Goal: Information Seeking & Learning: Learn about a topic

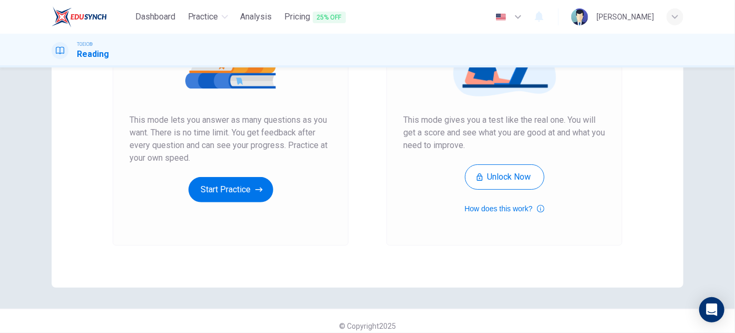
scroll to position [172, 0]
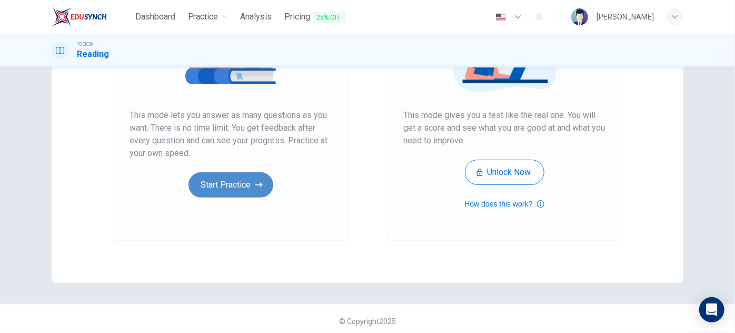
click at [253, 191] on button "Start Practice" at bounding box center [230, 184] width 85 height 25
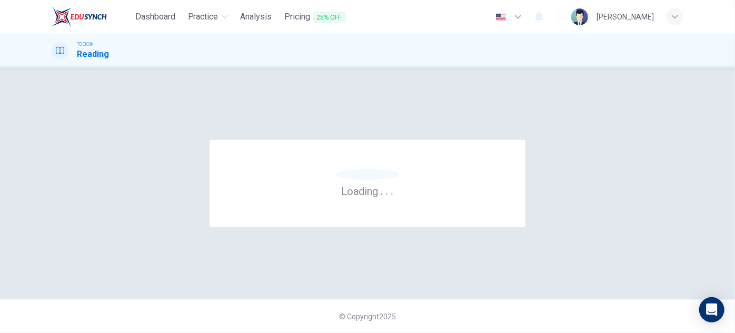
scroll to position [0, 0]
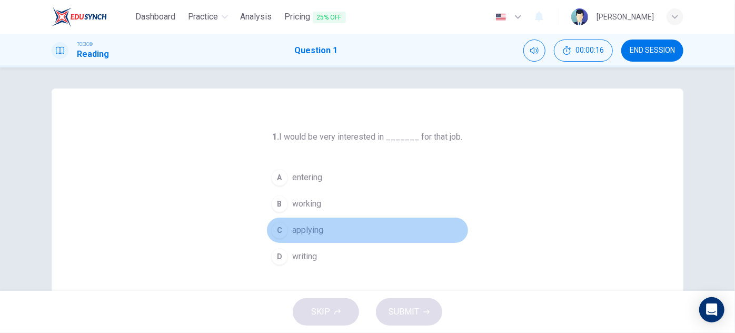
click at [316, 224] on span "applying" at bounding box center [307, 230] width 31 height 13
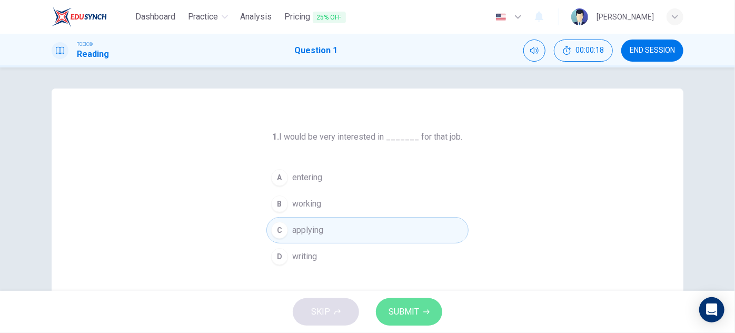
click at [398, 317] on span "SUBMIT" at bounding box center [403, 311] width 31 height 15
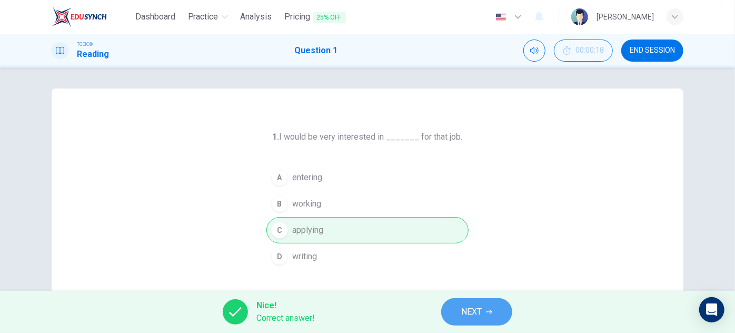
click at [490, 311] on icon "button" at bounding box center [489, 311] width 6 height 5
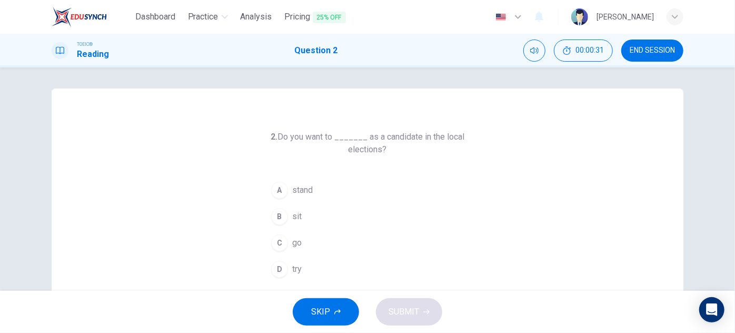
click at [295, 263] on span "try" at bounding box center [296, 269] width 9 height 13
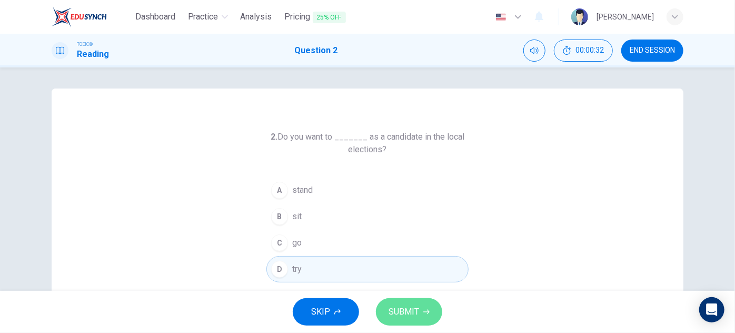
click at [421, 304] on button "SUBMIT" at bounding box center [409, 311] width 66 height 27
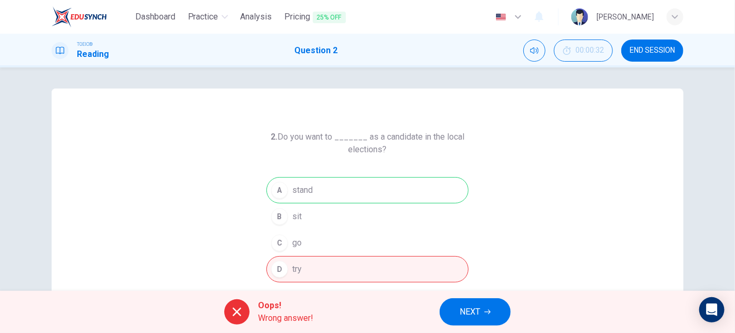
click at [478, 318] on span "NEXT" at bounding box center [470, 311] width 21 height 15
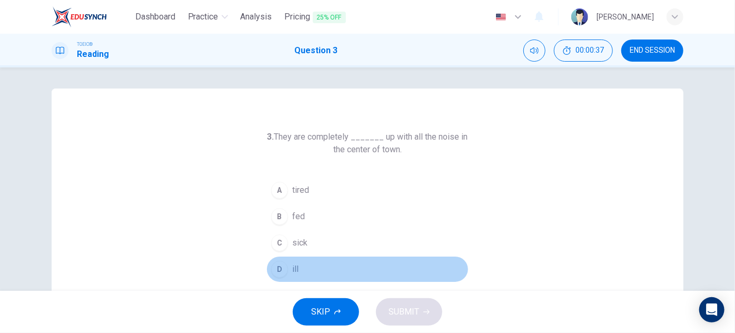
click at [293, 263] on span "ill" at bounding box center [295, 269] width 6 height 13
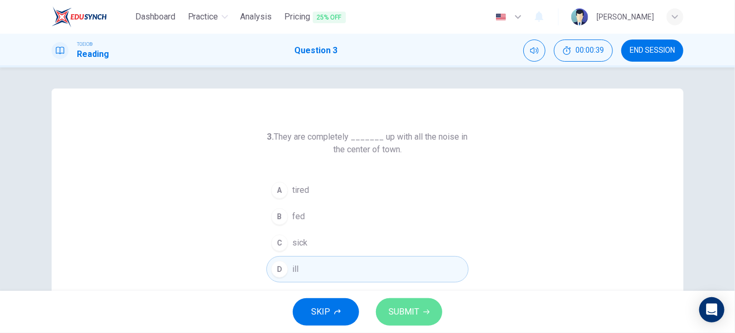
click at [403, 303] on button "SUBMIT" at bounding box center [409, 311] width 66 height 27
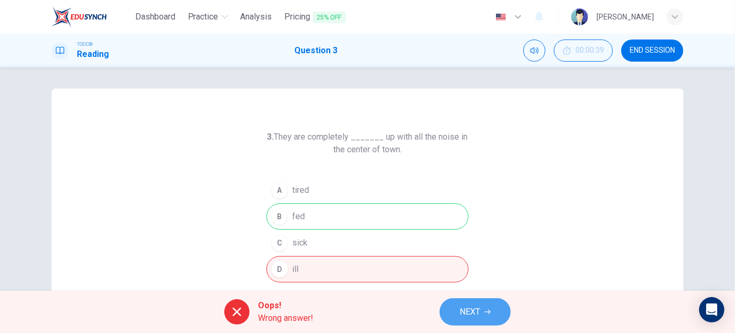
click at [481, 316] on button "NEXT" at bounding box center [475, 311] width 71 height 27
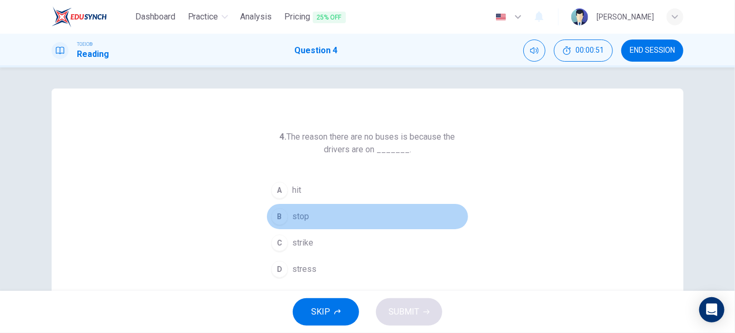
click at [300, 218] on span "stop" at bounding box center [300, 216] width 17 height 13
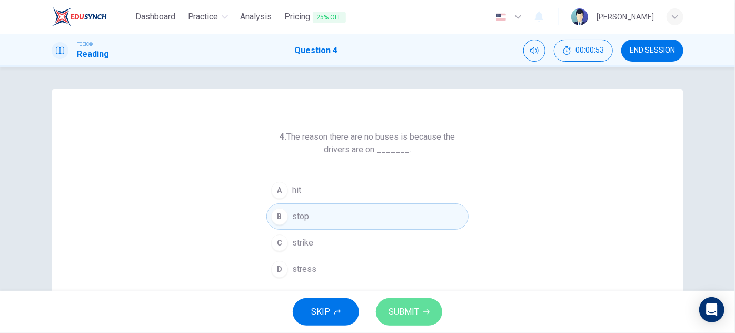
click at [404, 317] on span "SUBMIT" at bounding box center [403, 311] width 31 height 15
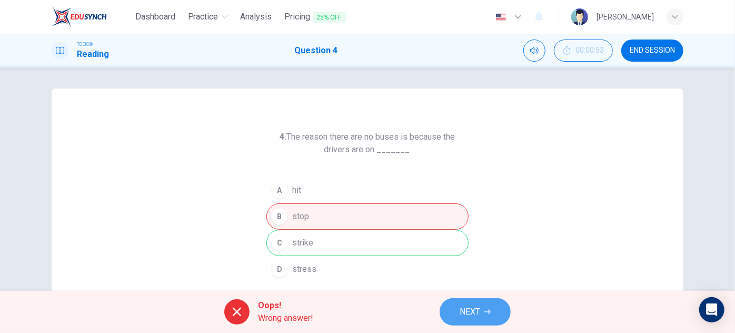
click at [466, 311] on span "NEXT" at bounding box center [470, 311] width 21 height 15
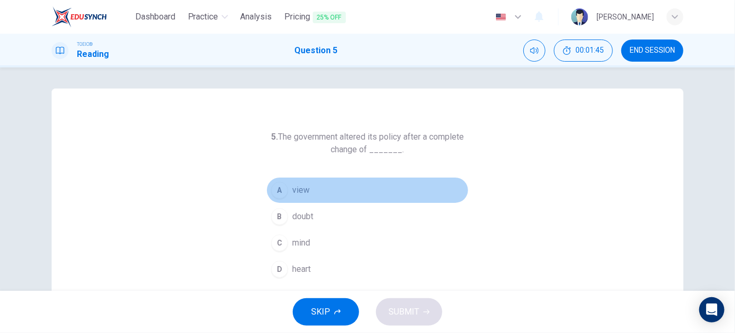
click at [295, 194] on span "view" at bounding box center [300, 190] width 17 height 13
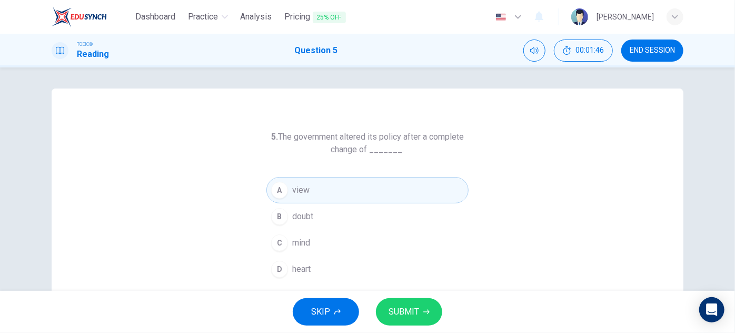
click at [414, 313] on span "SUBMIT" at bounding box center [403, 311] width 31 height 15
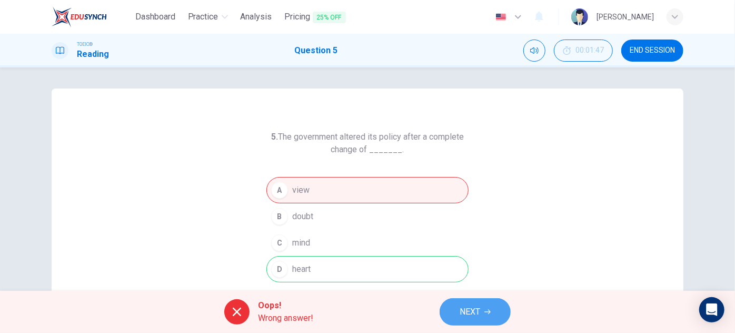
click at [481, 313] on button "NEXT" at bounding box center [475, 311] width 71 height 27
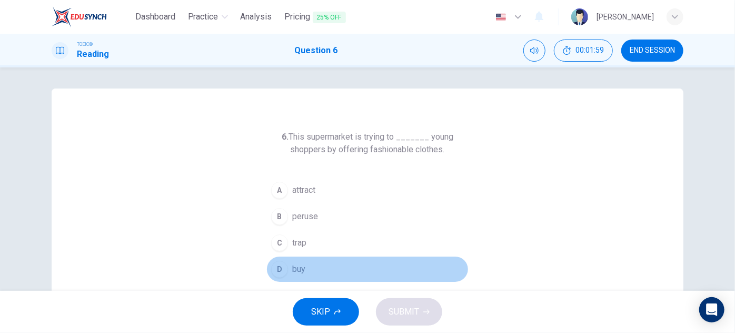
click at [289, 265] on button "D buy" at bounding box center [367, 269] width 202 height 26
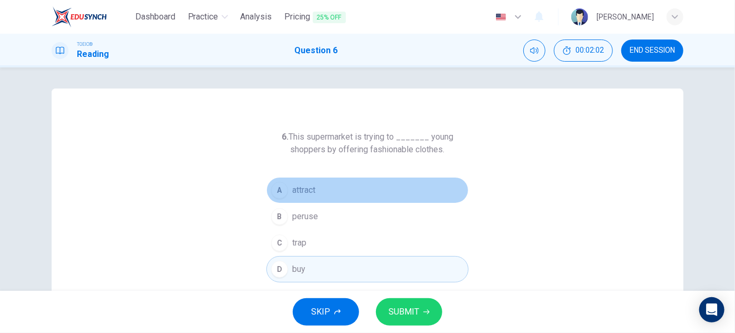
click at [317, 187] on button "A attract" at bounding box center [367, 190] width 202 height 26
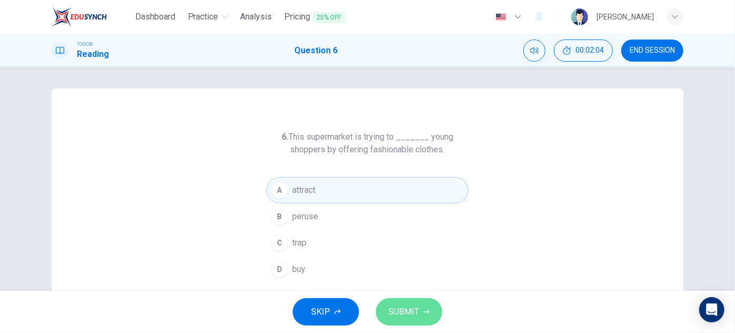
click at [408, 316] on span "SUBMIT" at bounding box center [403, 311] width 31 height 15
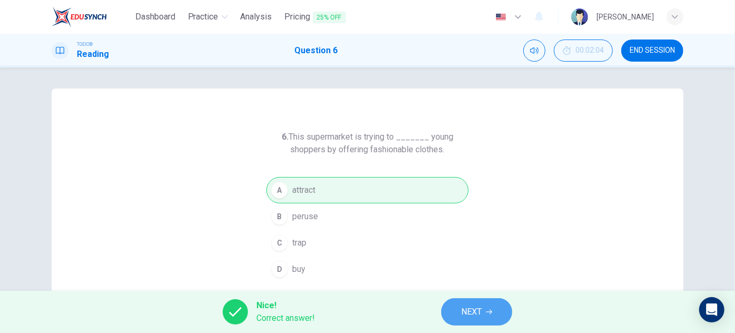
click at [471, 315] on span "NEXT" at bounding box center [471, 311] width 21 height 15
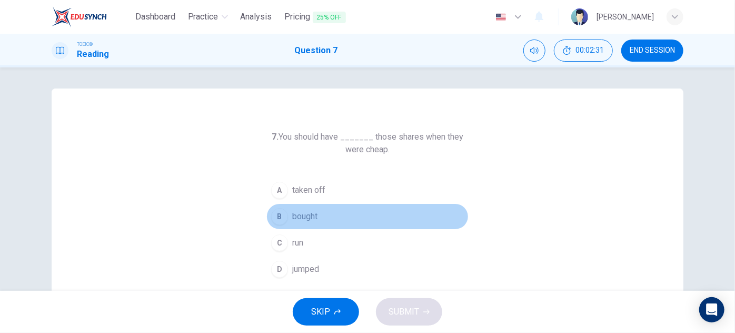
click at [293, 215] on span "bought" at bounding box center [304, 216] width 25 height 13
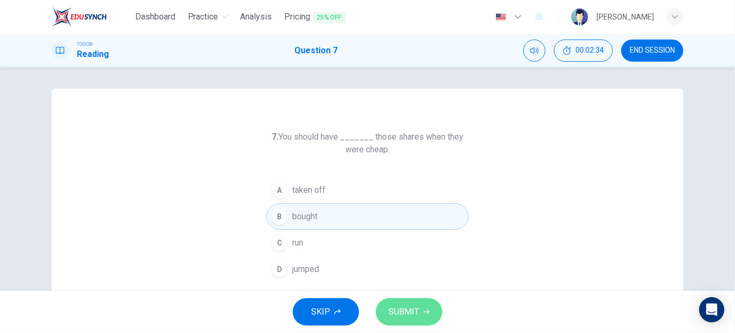
click at [414, 300] on button "SUBMIT" at bounding box center [409, 311] width 66 height 27
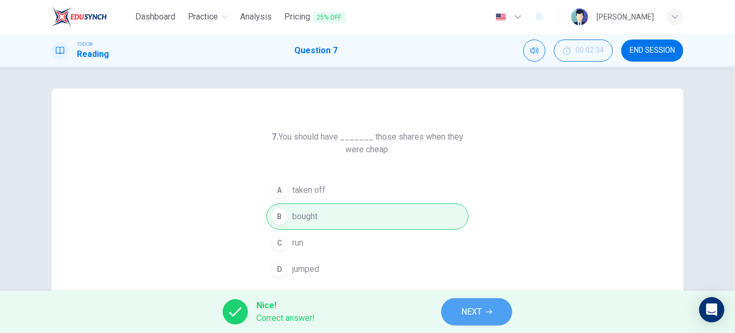
click at [474, 312] on span "NEXT" at bounding box center [471, 311] width 21 height 15
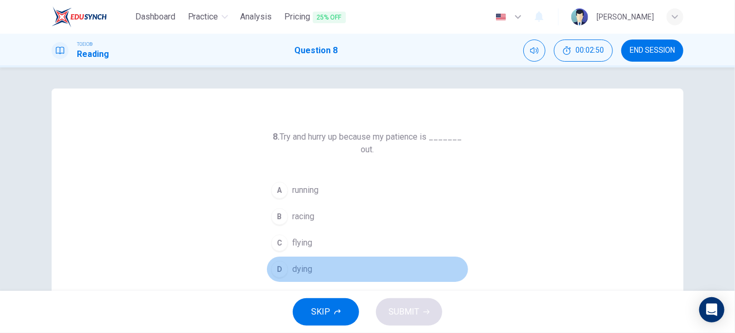
click at [292, 275] on button "D dying" at bounding box center [367, 269] width 202 height 26
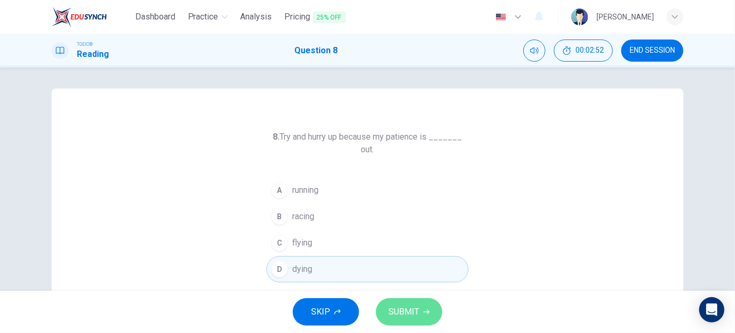
click at [411, 306] on span "SUBMIT" at bounding box center [403, 311] width 31 height 15
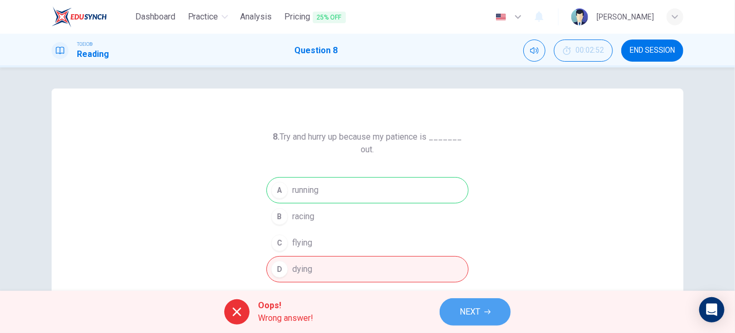
click at [480, 313] on span "NEXT" at bounding box center [470, 311] width 21 height 15
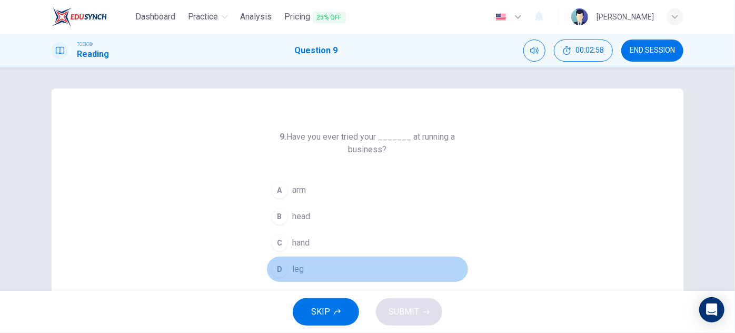
click at [292, 269] on span "leg" at bounding box center [298, 269] width 12 height 13
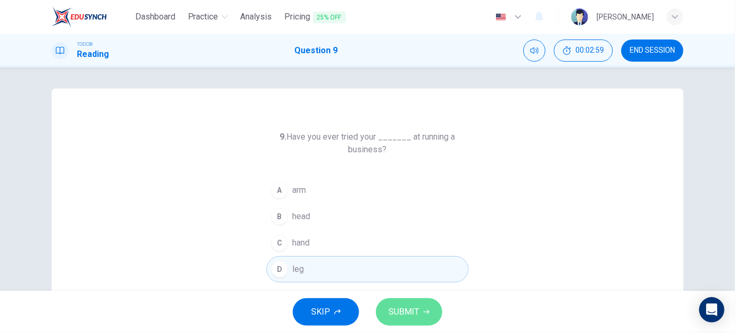
click at [417, 310] on span "SUBMIT" at bounding box center [403, 311] width 31 height 15
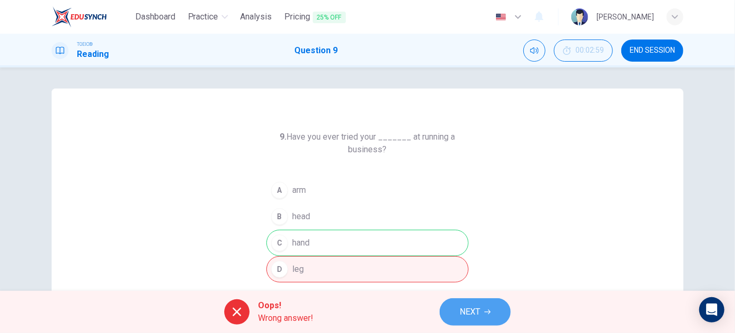
click at [460, 310] on span "NEXT" at bounding box center [470, 311] width 21 height 15
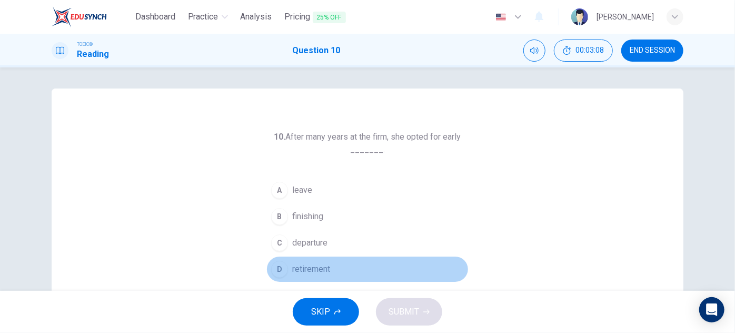
click at [291, 275] on button "D retirement" at bounding box center [367, 269] width 202 height 26
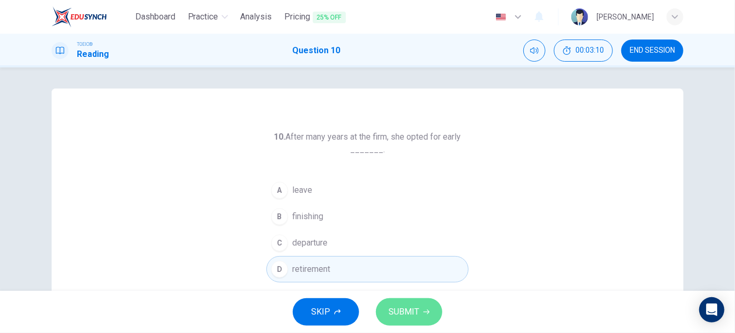
click at [408, 306] on span "SUBMIT" at bounding box center [403, 311] width 31 height 15
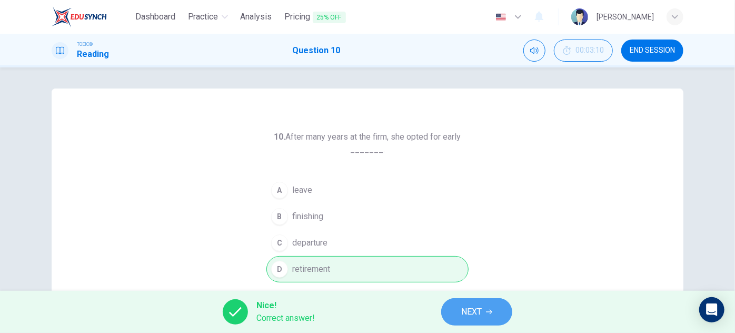
click at [482, 315] on span "NEXT" at bounding box center [471, 311] width 21 height 15
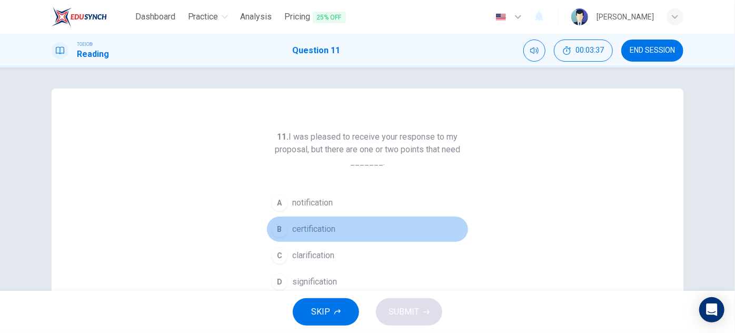
click at [333, 226] on span "certification" at bounding box center [313, 229] width 43 height 13
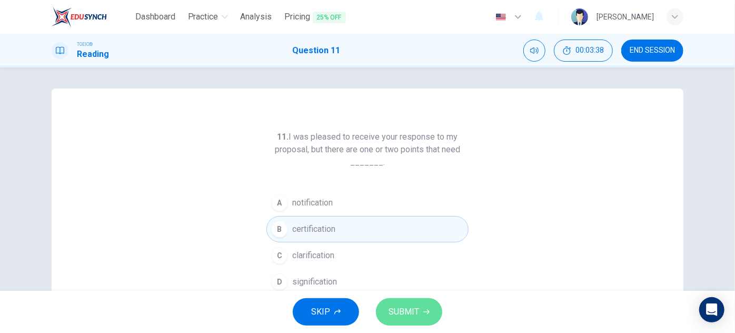
click at [403, 304] on span "SUBMIT" at bounding box center [403, 311] width 31 height 15
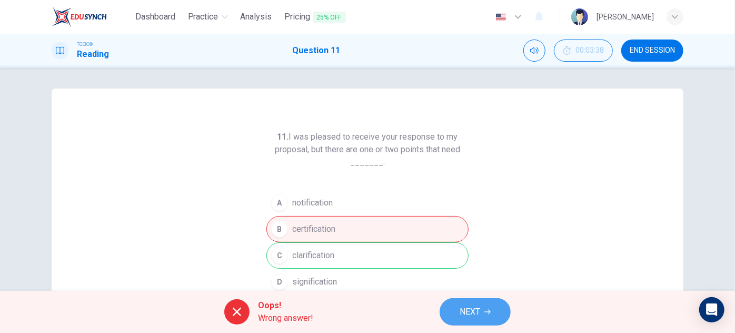
click at [473, 307] on span "NEXT" at bounding box center [470, 311] width 21 height 15
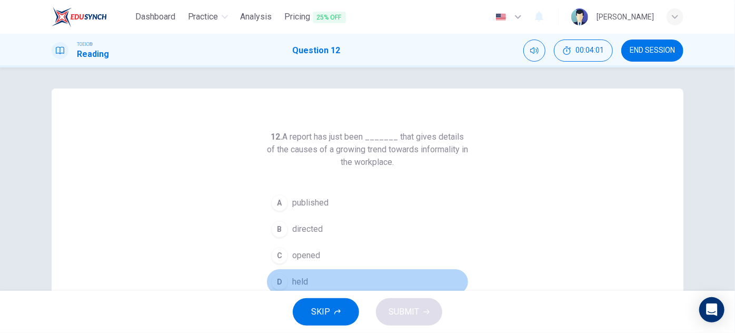
click at [295, 280] on span "held" at bounding box center [300, 281] width 16 height 13
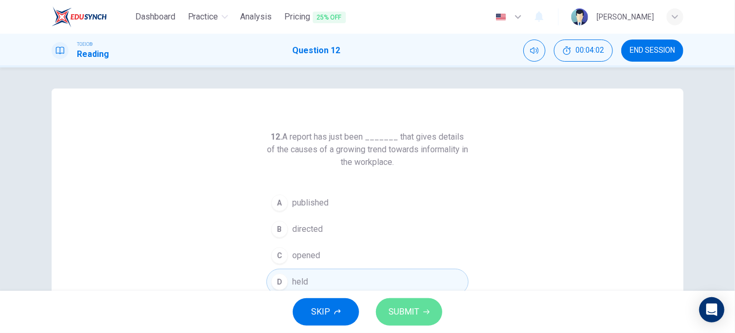
click at [421, 312] on button "SUBMIT" at bounding box center [409, 311] width 66 height 27
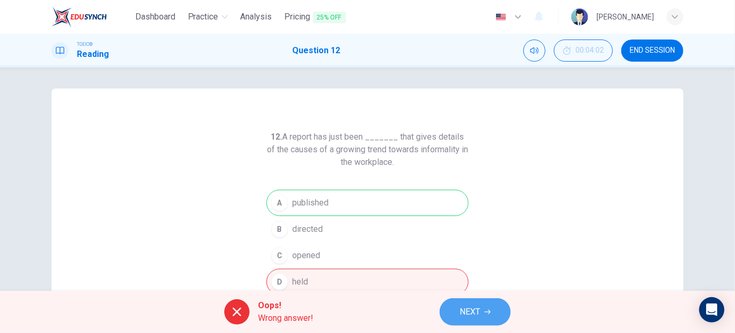
click at [465, 309] on span "NEXT" at bounding box center [470, 311] width 21 height 15
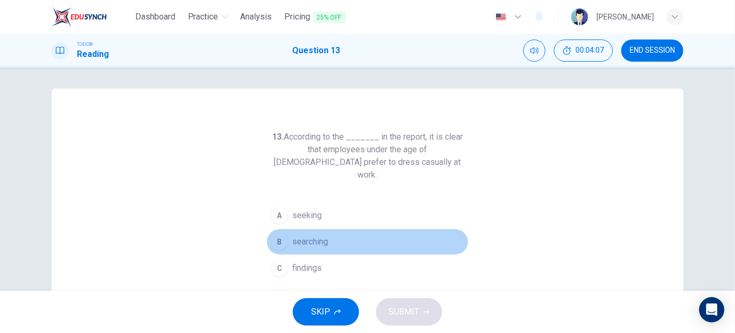
click at [325, 235] on span "searching" at bounding box center [310, 241] width 36 height 13
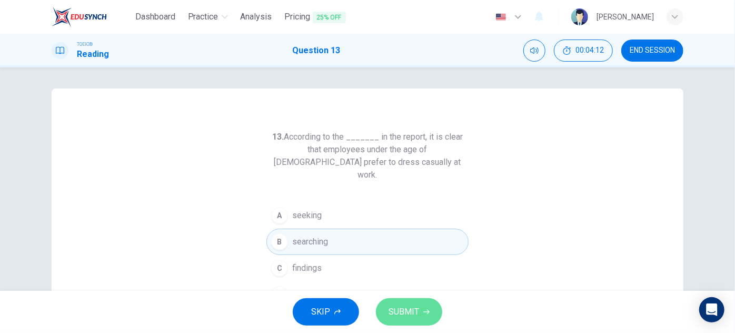
click at [427, 303] on button "SUBMIT" at bounding box center [409, 311] width 66 height 27
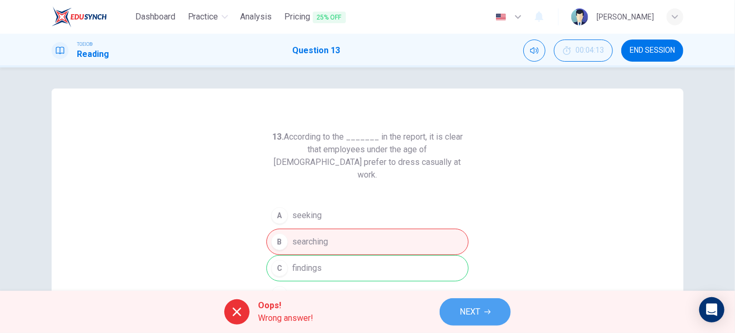
click at [464, 315] on span "NEXT" at bounding box center [470, 311] width 21 height 15
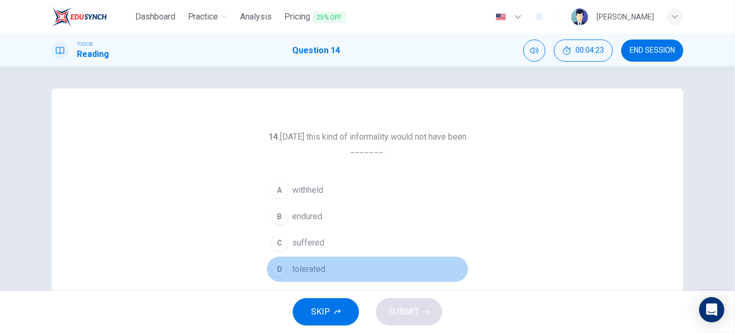
click at [318, 269] on span "tolerated" at bounding box center [308, 269] width 33 height 13
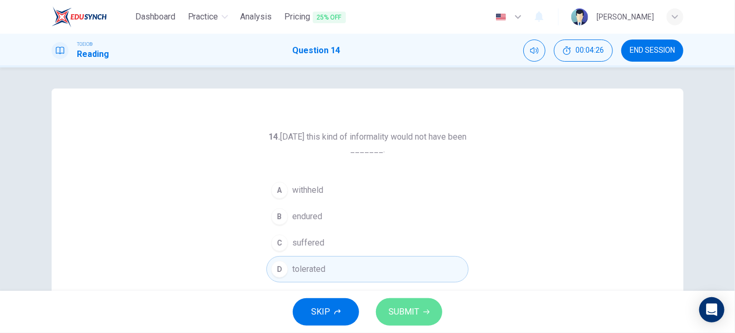
click at [417, 316] on span "SUBMIT" at bounding box center [403, 311] width 31 height 15
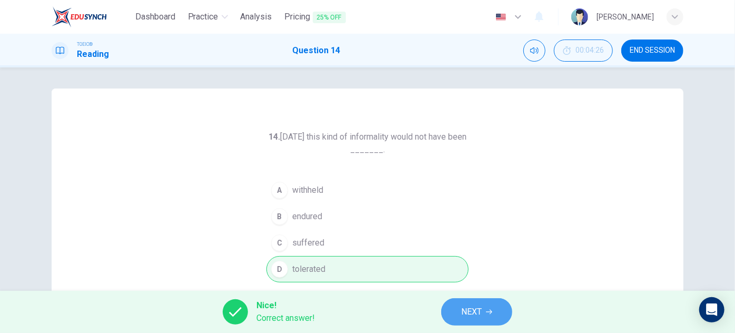
click at [474, 309] on span "NEXT" at bounding box center [471, 311] width 21 height 15
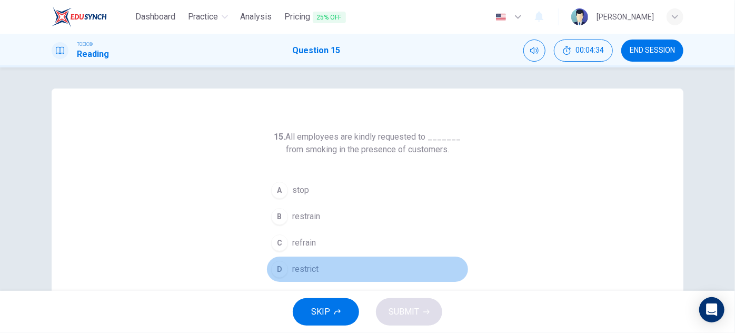
click at [302, 271] on span "restrict" at bounding box center [305, 269] width 26 height 13
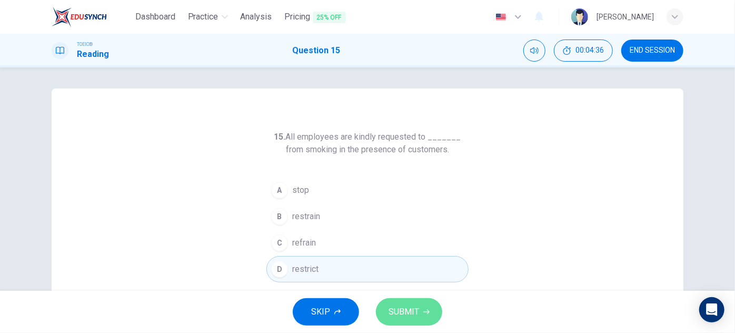
click at [422, 307] on button "SUBMIT" at bounding box center [409, 311] width 66 height 27
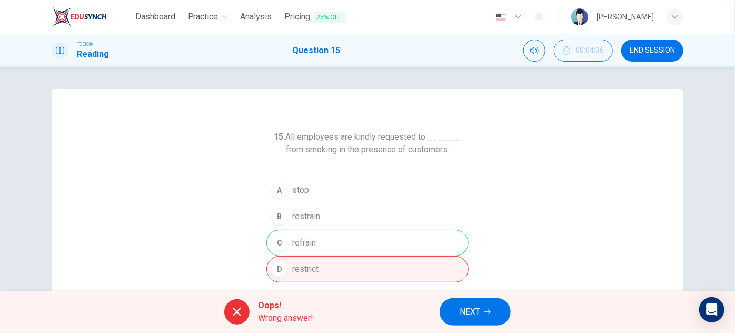
click at [487, 308] on icon "button" at bounding box center [487, 311] width 6 height 6
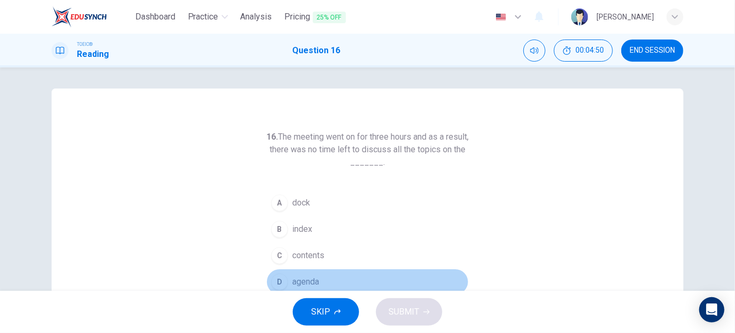
click at [287, 282] on button "D agenda" at bounding box center [367, 281] width 202 height 26
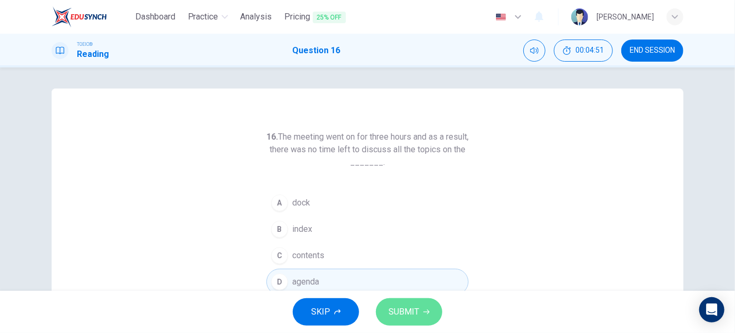
click at [420, 314] on button "SUBMIT" at bounding box center [409, 311] width 66 height 27
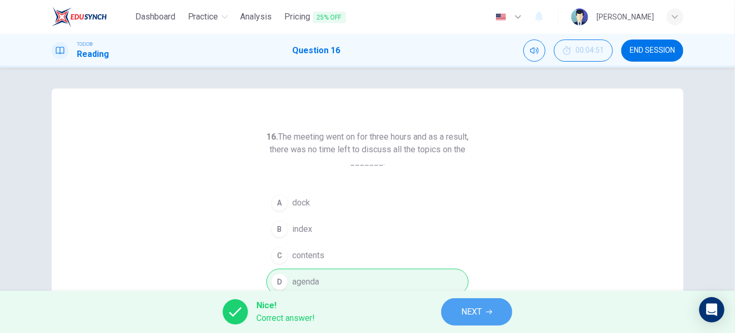
click at [484, 315] on button "NEXT" at bounding box center [476, 311] width 71 height 27
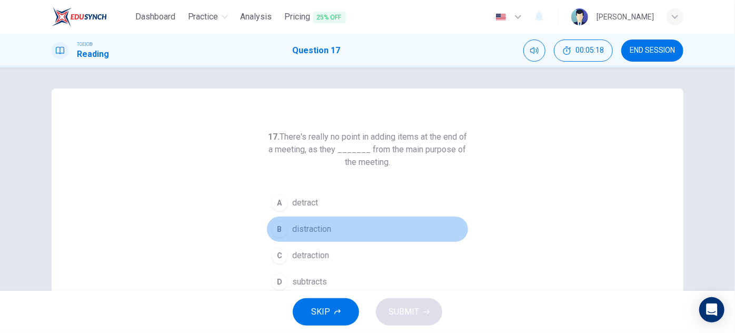
click at [304, 218] on button "B distraction" at bounding box center [367, 229] width 202 height 26
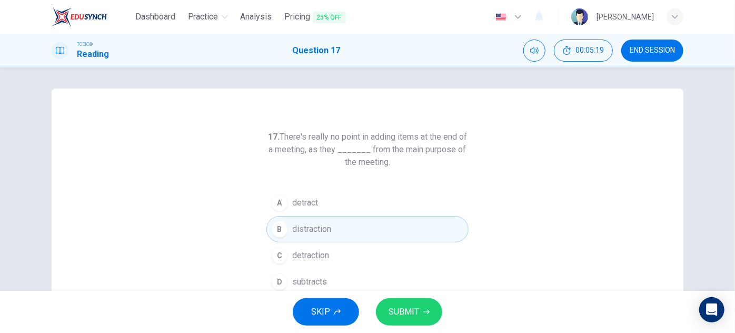
click at [417, 314] on span "SUBMIT" at bounding box center [403, 311] width 31 height 15
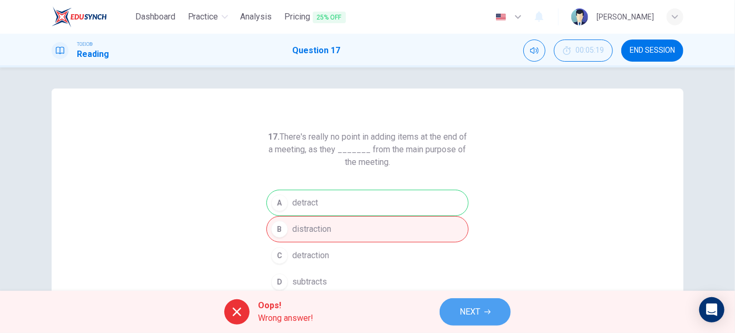
click at [453, 303] on button "NEXT" at bounding box center [475, 311] width 71 height 27
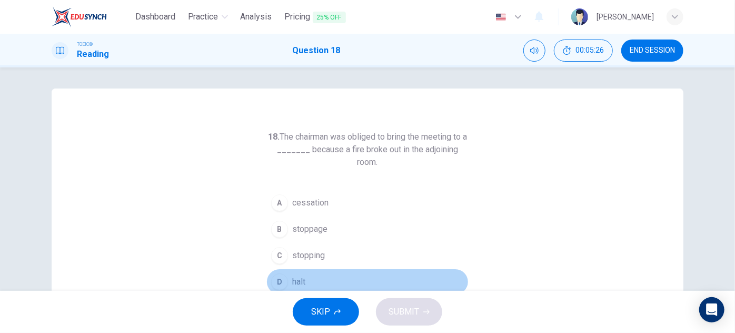
click at [292, 279] on span "halt" at bounding box center [298, 281] width 13 height 13
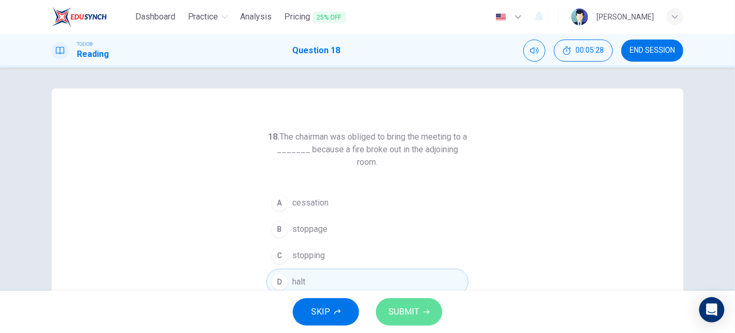
click at [398, 321] on button "SUBMIT" at bounding box center [409, 311] width 66 height 27
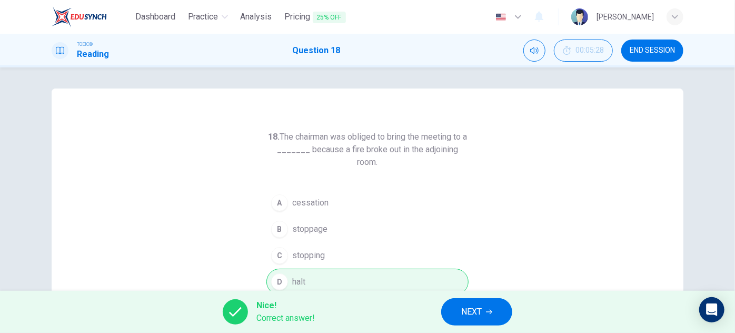
click at [452, 311] on button "NEXT" at bounding box center [476, 311] width 71 height 27
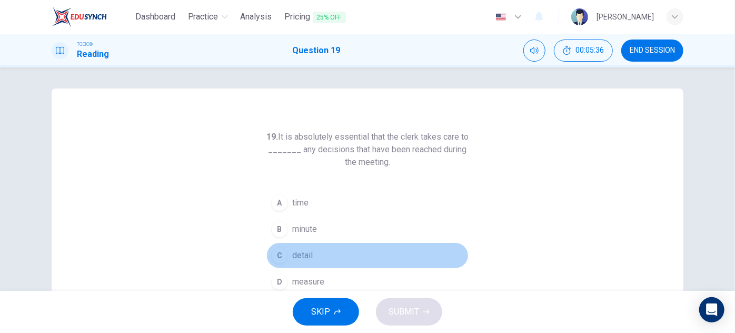
click at [327, 246] on button "C detail" at bounding box center [367, 255] width 202 height 26
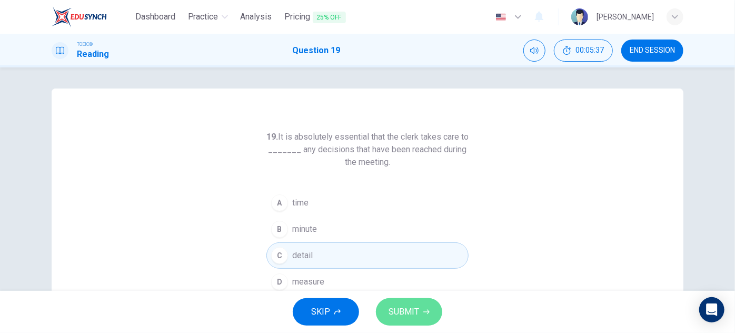
click at [405, 309] on span "SUBMIT" at bounding box center [403, 311] width 31 height 15
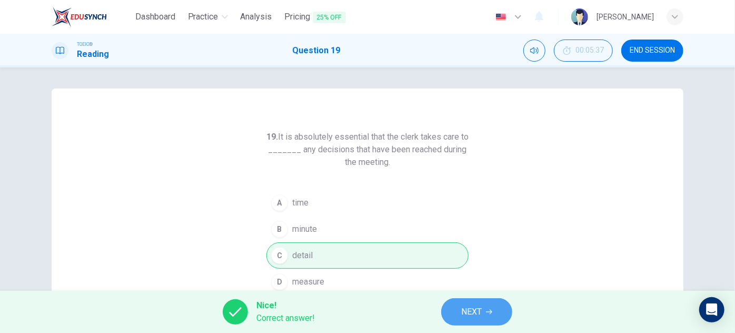
click at [471, 308] on span "NEXT" at bounding box center [471, 311] width 21 height 15
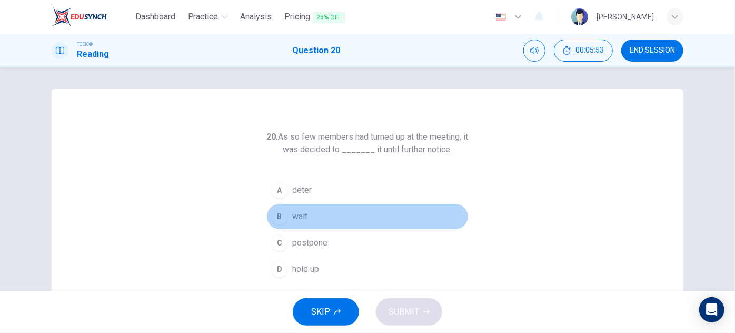
click at [286, 224] on button "B wait" at bounding box center [367, 216] width 202 height 26
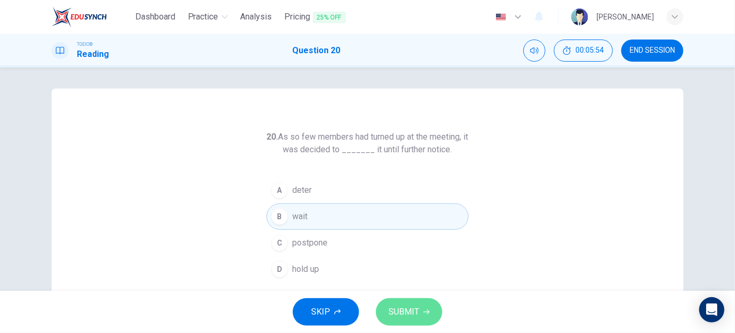
click at [414, 314] on span "SUBMIT" at bounding box center [403, 311] width 31 height 15
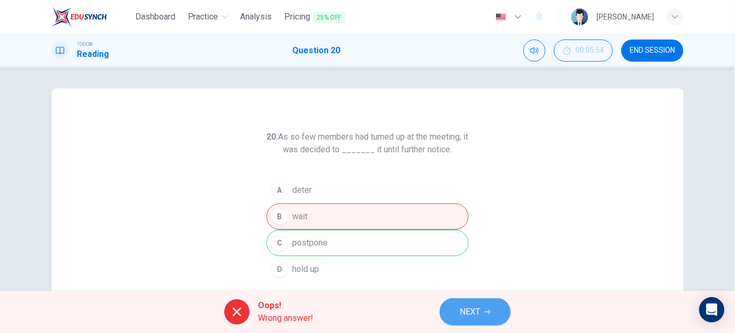
click at [466, 310] on span "NEXT" at bounding box center [470, 311] width 21 height 15
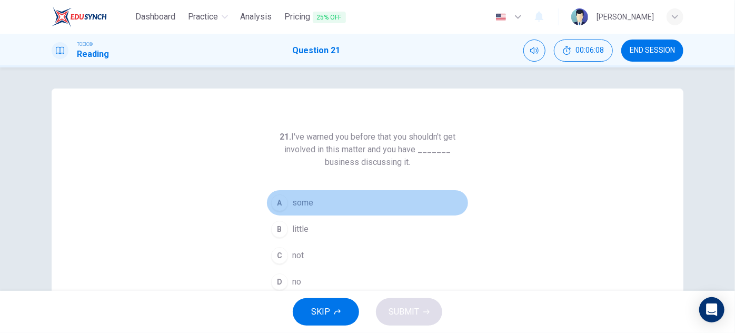
click at [284, 205] on div "A" at bounding box center [279, 202] width 17 height 17
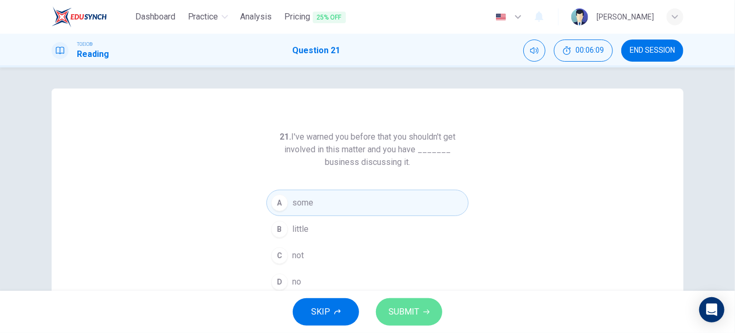
click at [406, 305] on span "SUBMIT" at bounding box center [403, 311] width 31 height 15
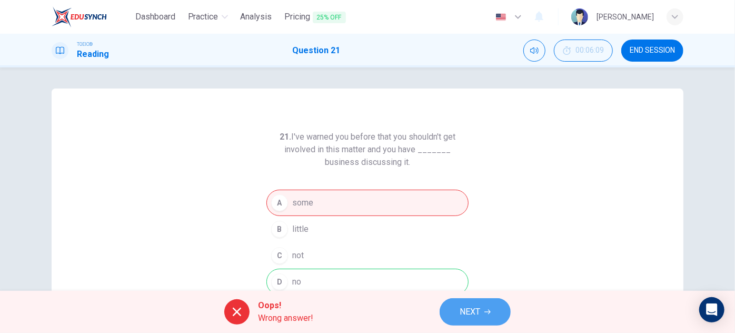
click at [465, 307] on span "NEXT" at bounding box center [470, 311] width 21 height 15
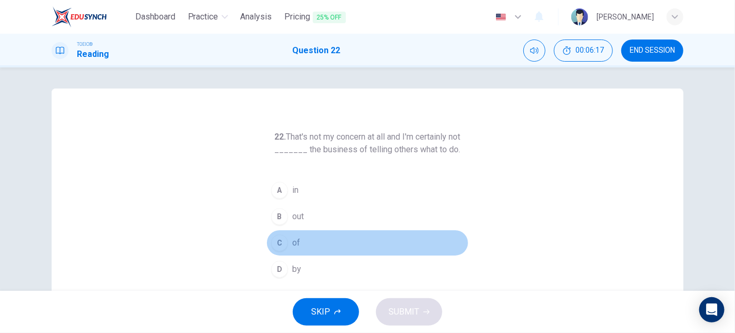
click at [292, 243] on span "of" at bounding box center [296, 242] width 8 height 13
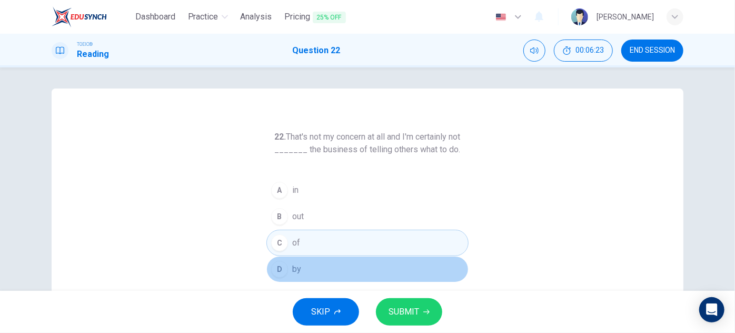
click at [298, 267] on span "by" at bounding box center [296, 269] width 9 height 13
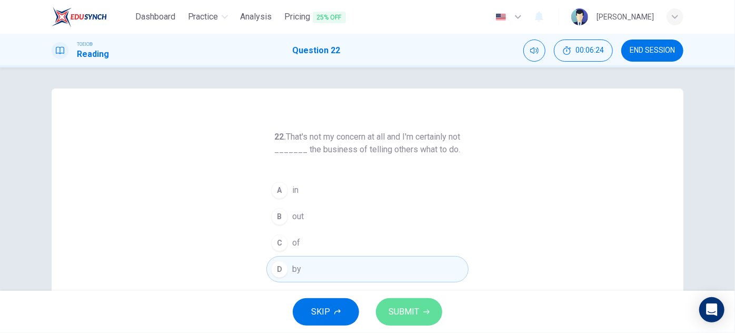
click at [428, 312] on icon "button" at bounding box center [426, 311] width 6 height 5
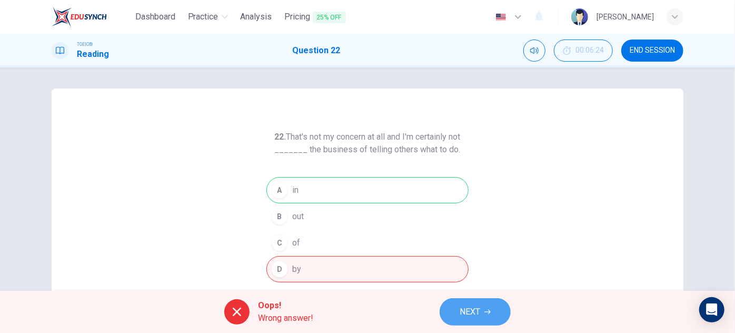
click at [476, 309] on span "NEXT" at bounding box center [470, 311] width 21 height 15
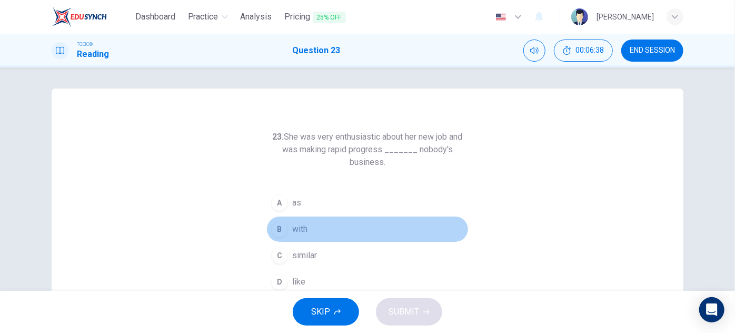
click at [303, 230] on span "with" at bounding box center [299, 229] width 15 height 13
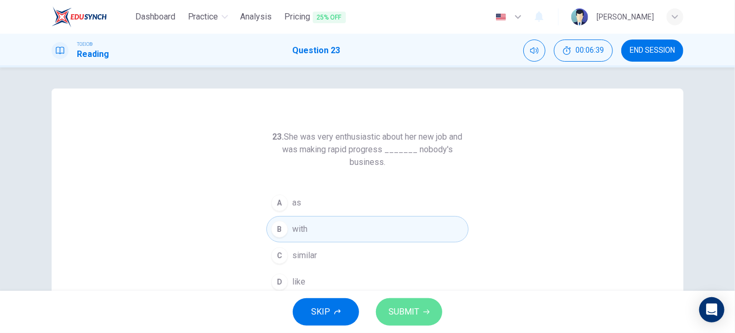
click at [397, 301] on button "SUBMIT" at bounding box center [409, 311] width 66 height 27
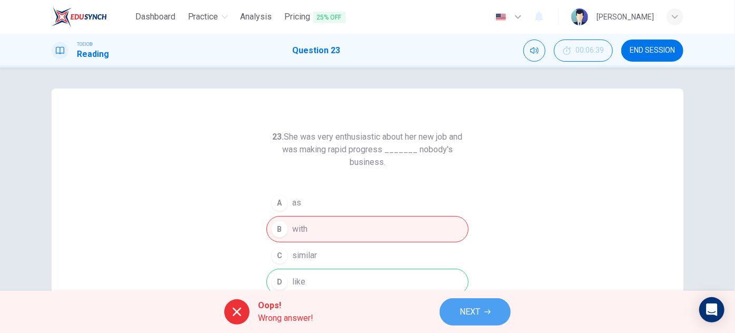
click at [468, 303] on button "NEXT" at bounding box center [475, 311] width 71 height 27
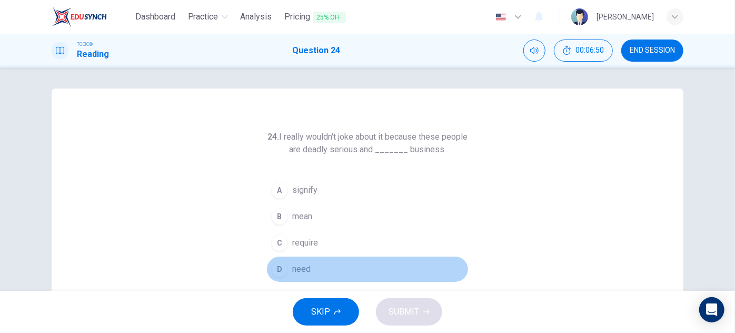
click at [301, 271] on span "need" at bounding box center [301, 269] width 18 height 13
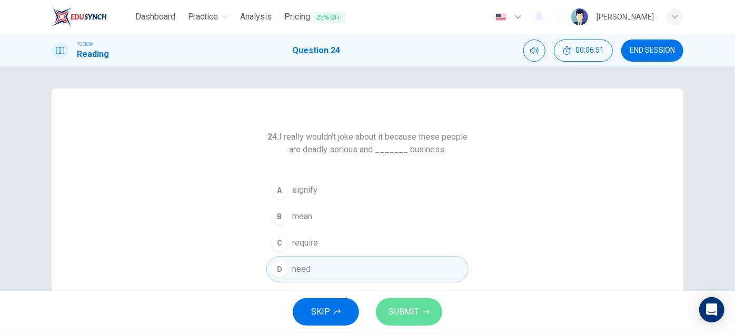
click at [404, 309] on span "SUBMIT" at bounding box center [403, 311] width 31 height 15
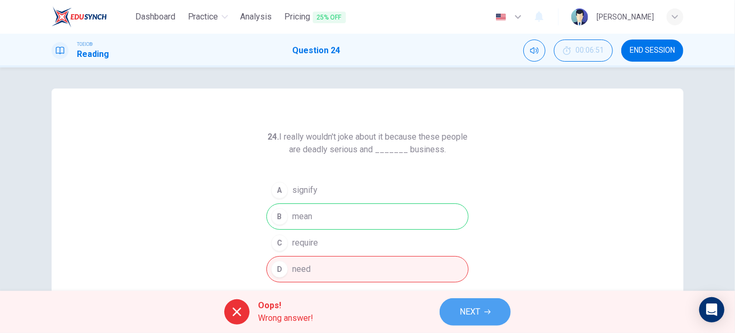
click at [477, 310] on span "NEXT" at bounding box center [470, 311] width 21 height 15
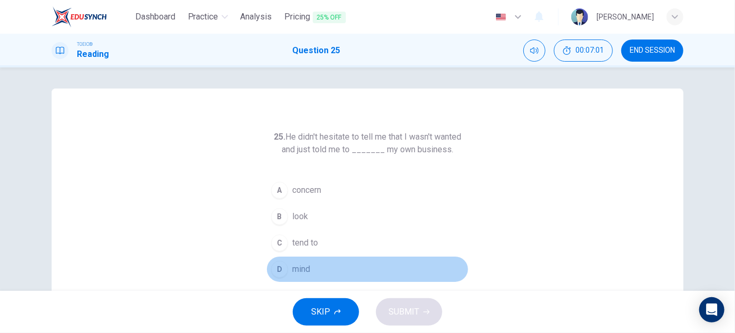
click at [302, 267] on span "mind" at bounding box center [301, 269] width 18 height 13
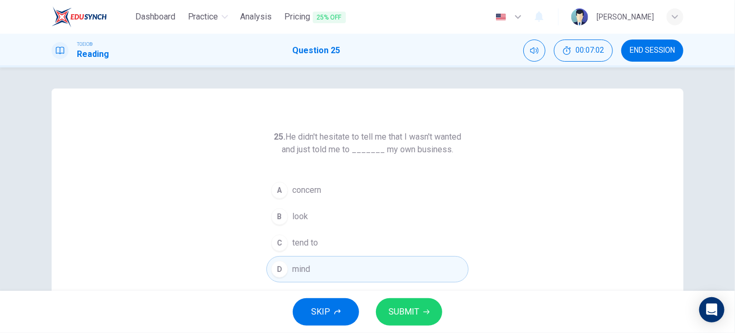
click at [306, 246] on span "tend to" at bounding box center [305, 242] width 26 height 13
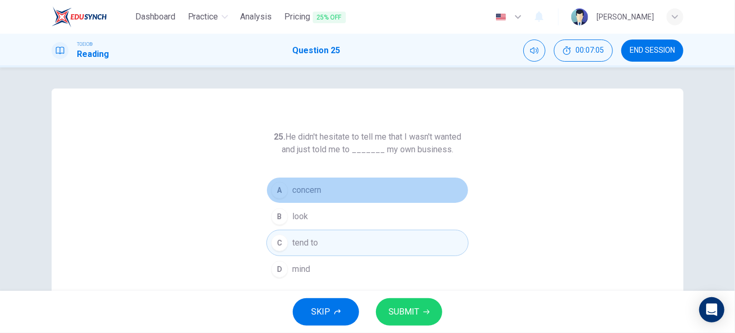
click at [323, 186] on button "A concern" at bounding box center [367, 190] width 202 height 26
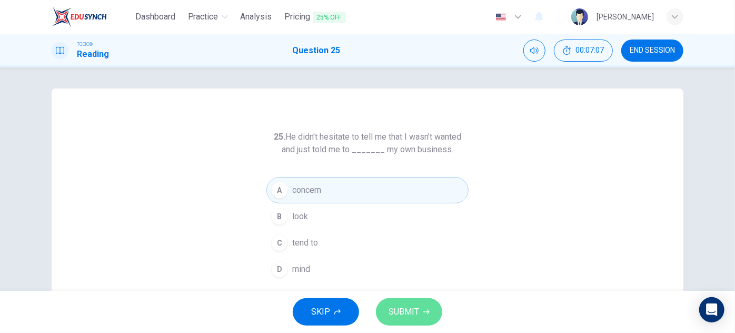
click at [404, 307] on span "SUBMIT" at bounding box center [403, 311] width 31 height 15
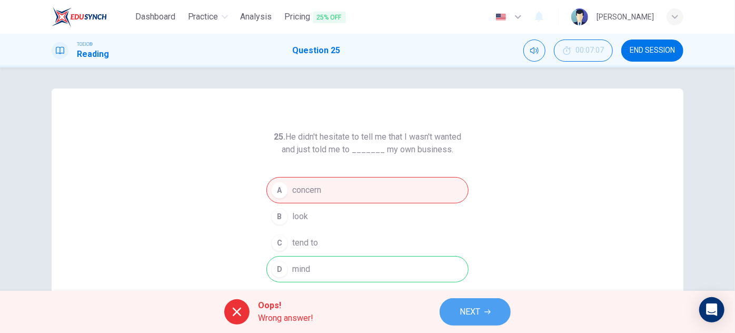
click at [460, 304] on button "NEXT" at bounding box center [475, 311] width 71 height 27
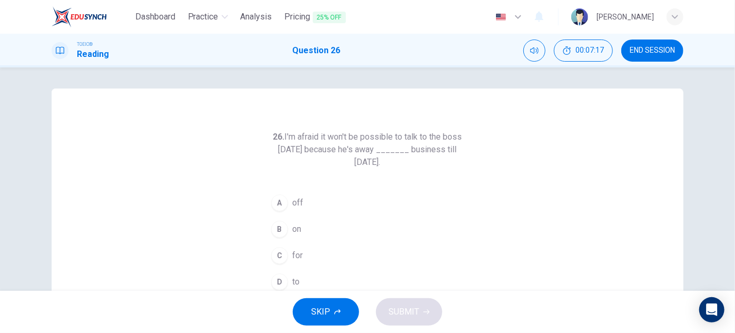
click at [281, 229] on div "B" at bounding box center [279, 229] width 17 height 17
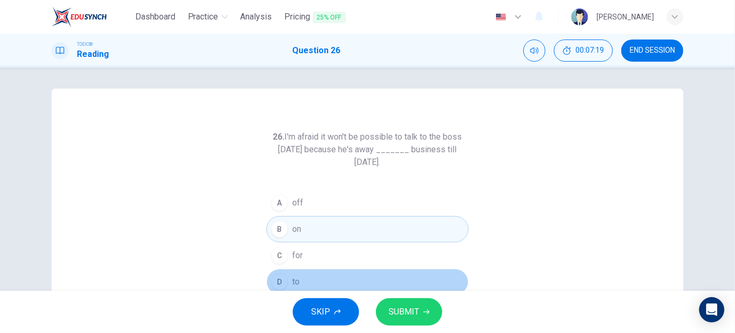
click at [288, 286] on button "D to" at bounding box center [367, 281] width 202 height 26
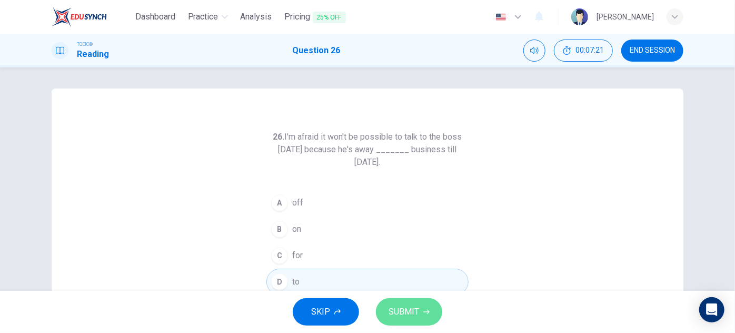
click at [410, 309] on span "SUBMIT" at bounding box center [403, 311] width 31 height 15
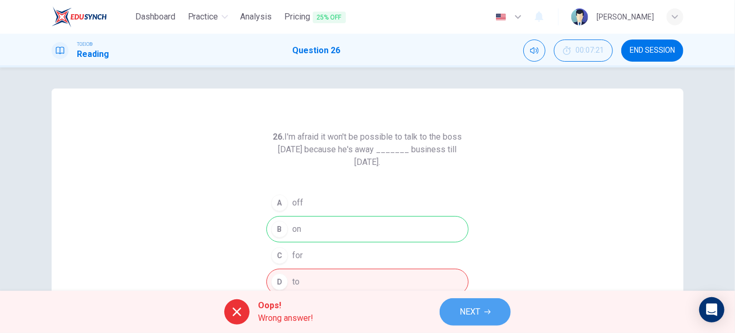
click at [475, 305] on span "NEXT" at bounding box center [470, 311] width 21 height 15
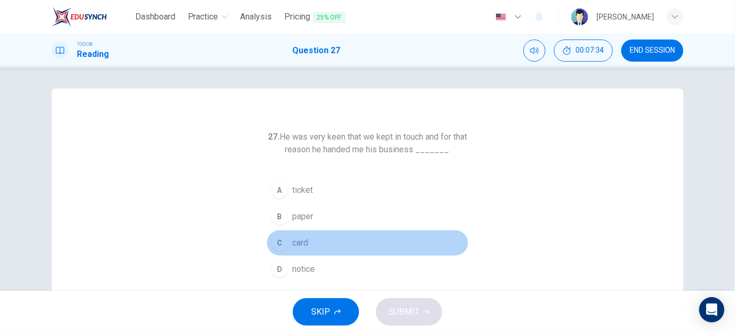
click at [299, 244] on span "card" at bounding box center [300, 242] width 16 height 13
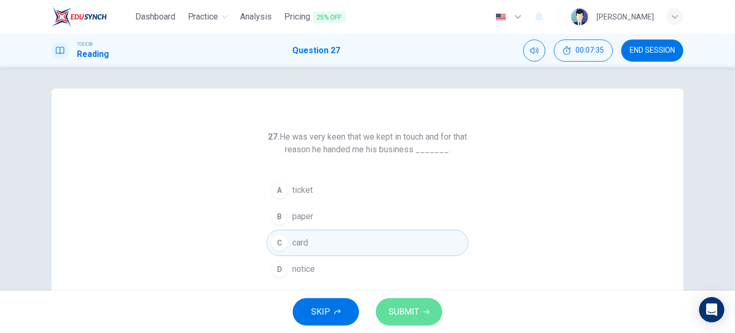
click at [408, 309] on span "SUBMIT" at bounding box center [403, 311] width 31 height 15
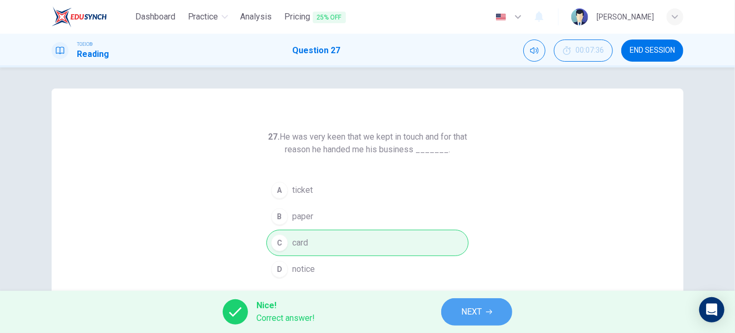
click at [475, 304] on span "NEXT" at bounding box center [471, 311] width 21 height 15
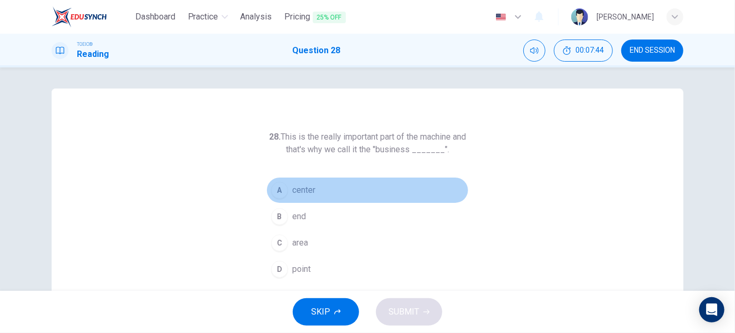
click at [283, 186] on div "A" at bounding box center [279, 190] width 17 height 17
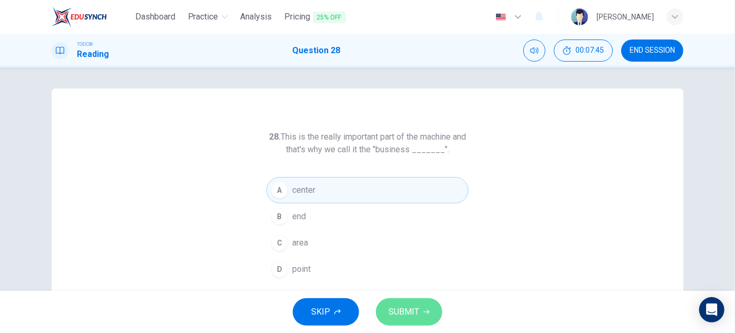
click at [391, 309] on span "SUBMIT" at bounding box center [403, 311] width 31 height 15
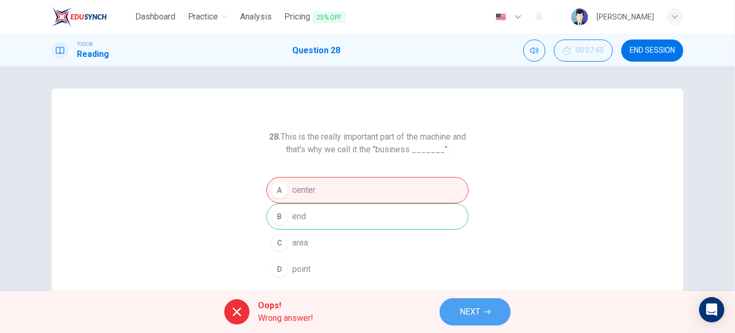
click at [473, 309] on span "NEXT" at bounding box center [470, 311] width 21 height 15
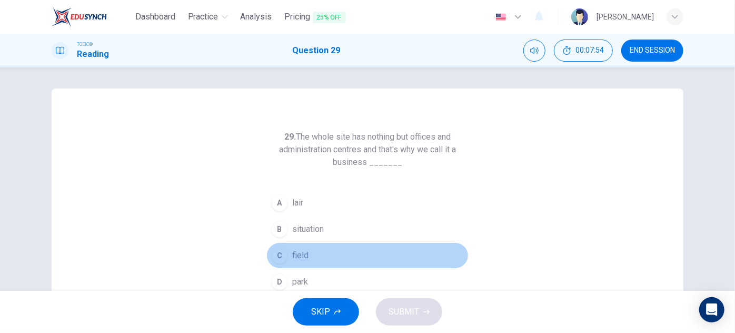
click at [299, 260] on span "field" at bounding box center [300, 255] width 16 height 13
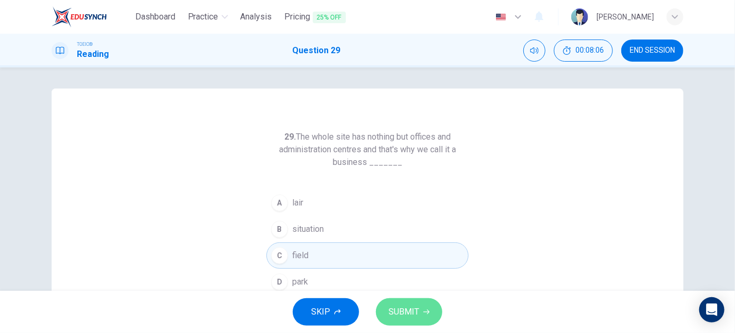
click at [415, 323] on button "SUBMIT" at bounding box center [409, 311] width 66 height 27
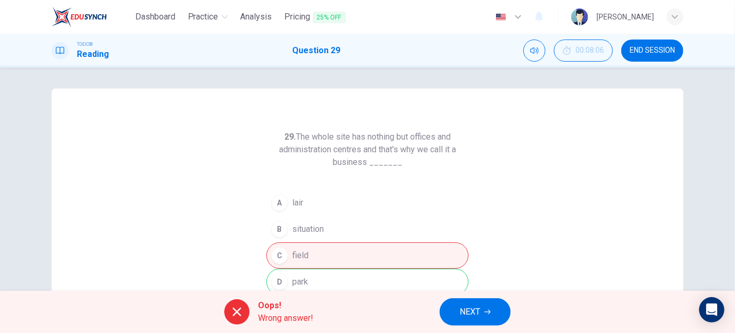
click at [415, 323] on div "Oops! Wrong answer! NEXT" at bounding box center [367, 312] width 735 height 42
click at [464, 313] on span "NEXT" at bounding box center [470, 311] width 21 height 15
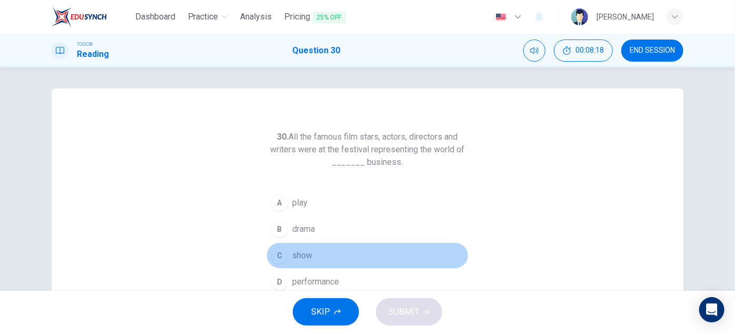
click at [317, 258] on button "C show" at bounding box center [367, 255] width 202 height 26
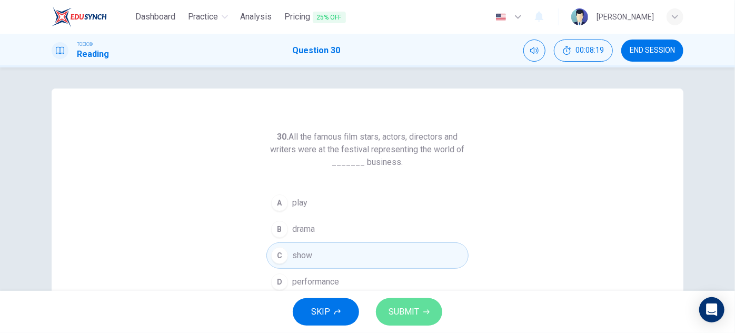
click at [405, 315] on span "SUBMIT" at bounding box center [403, 311] width 31 height 15
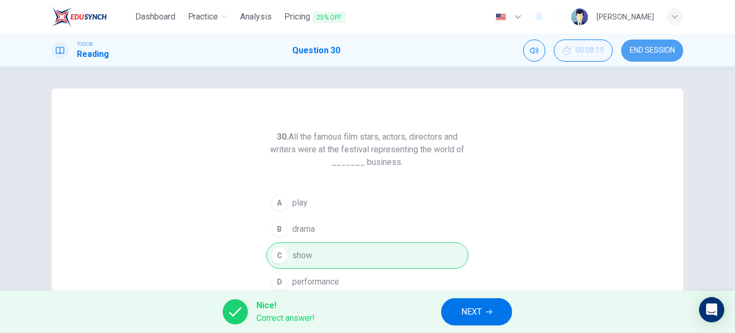
click at [626, 53] on button "END SESSION" at bounding box center [652, 50] width 62 height 22
